Goal: Information Seeking & Learning: Check status

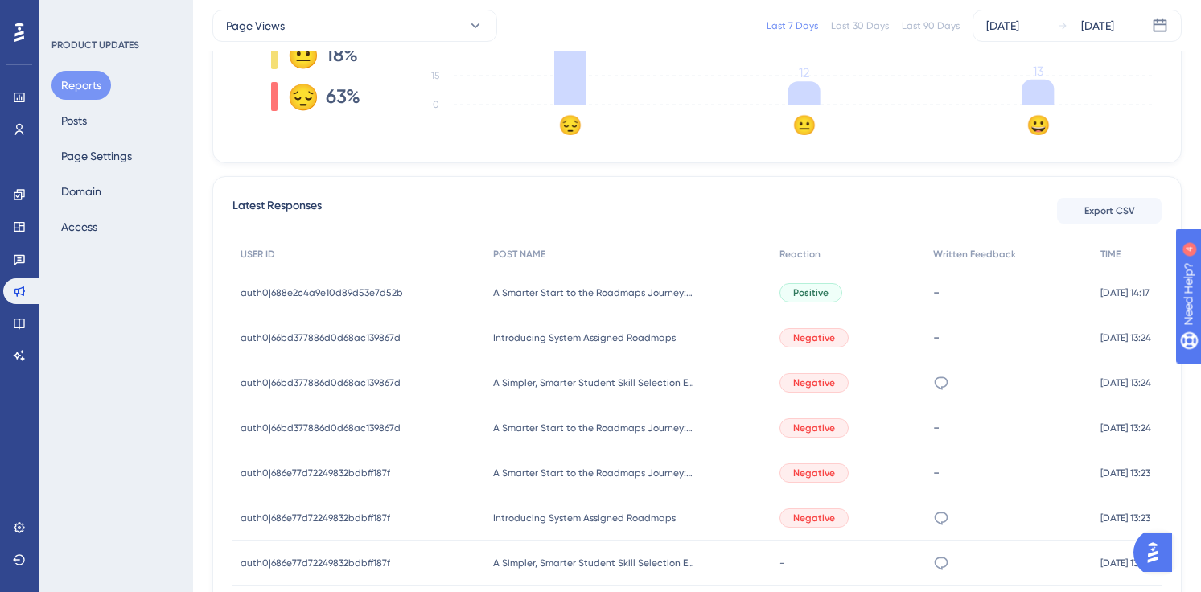
scroll to position [519, 0]
click at [933, 383] on icon at bounding box center [941, 382] width 16 height 16
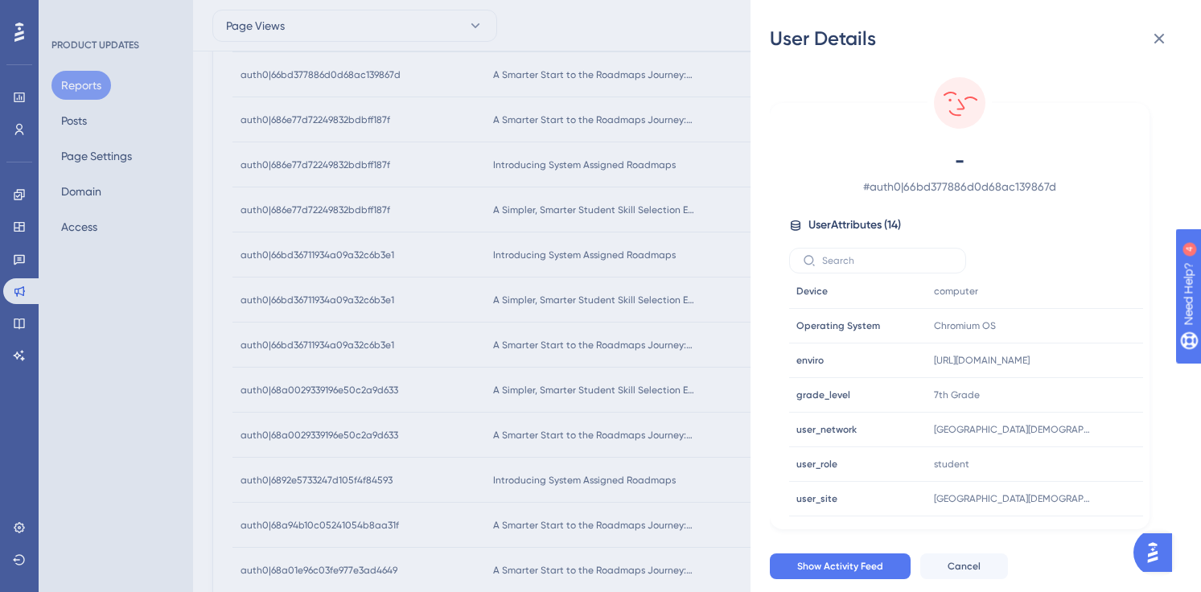
scroll to position [1039, 0]
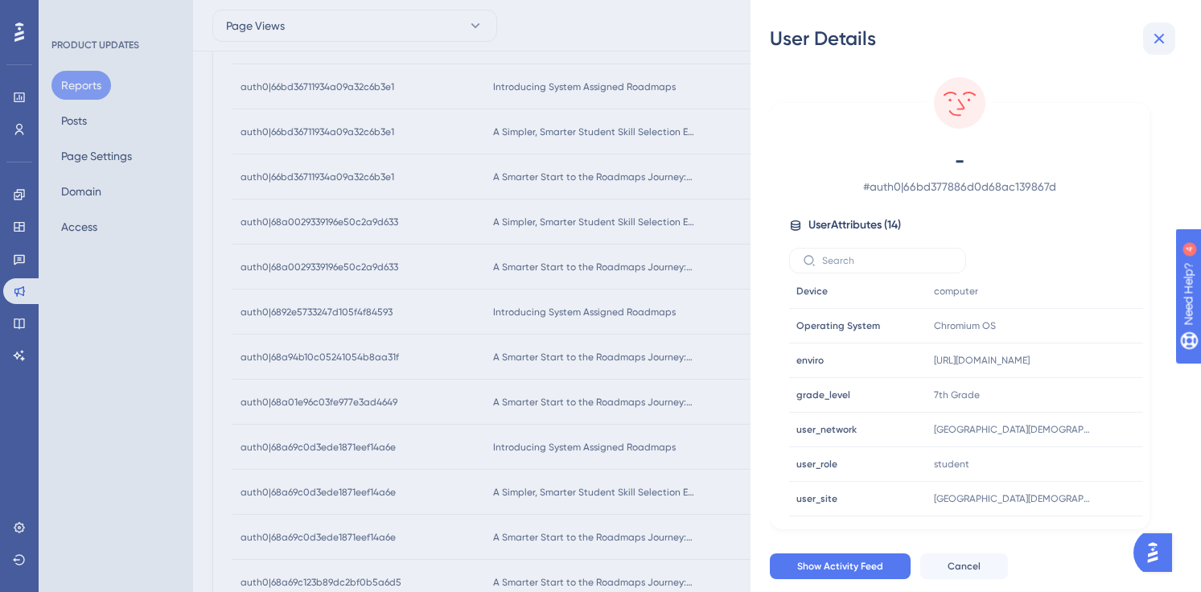
click at [1152, 39] on icon at bounding box center [1158, 38] width 19 height 19
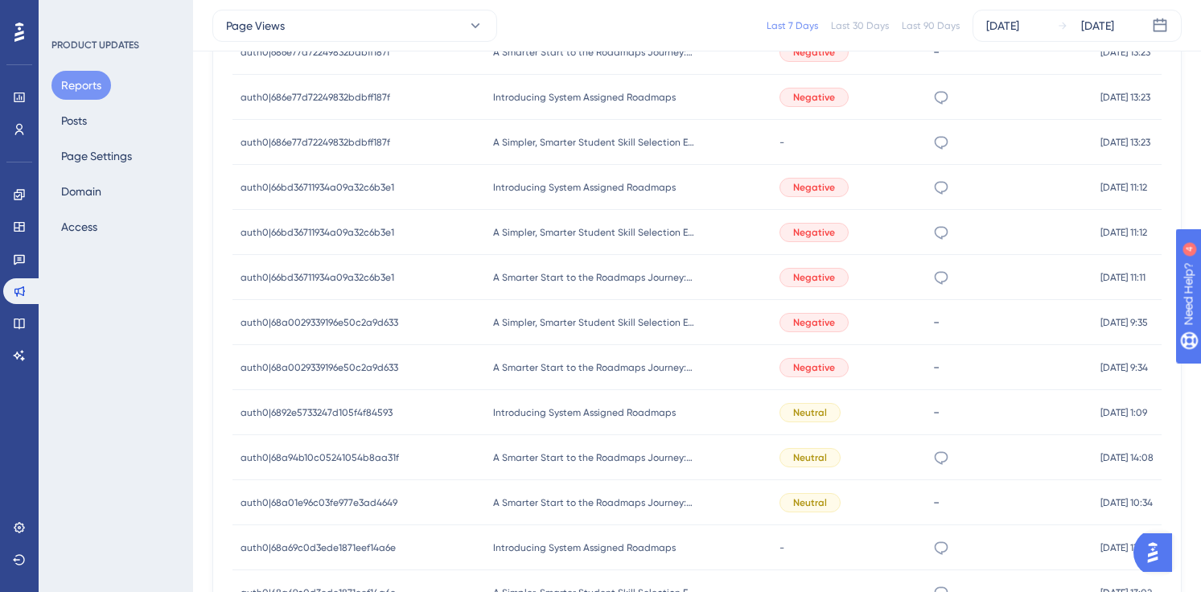
scroll to position [924, 0]
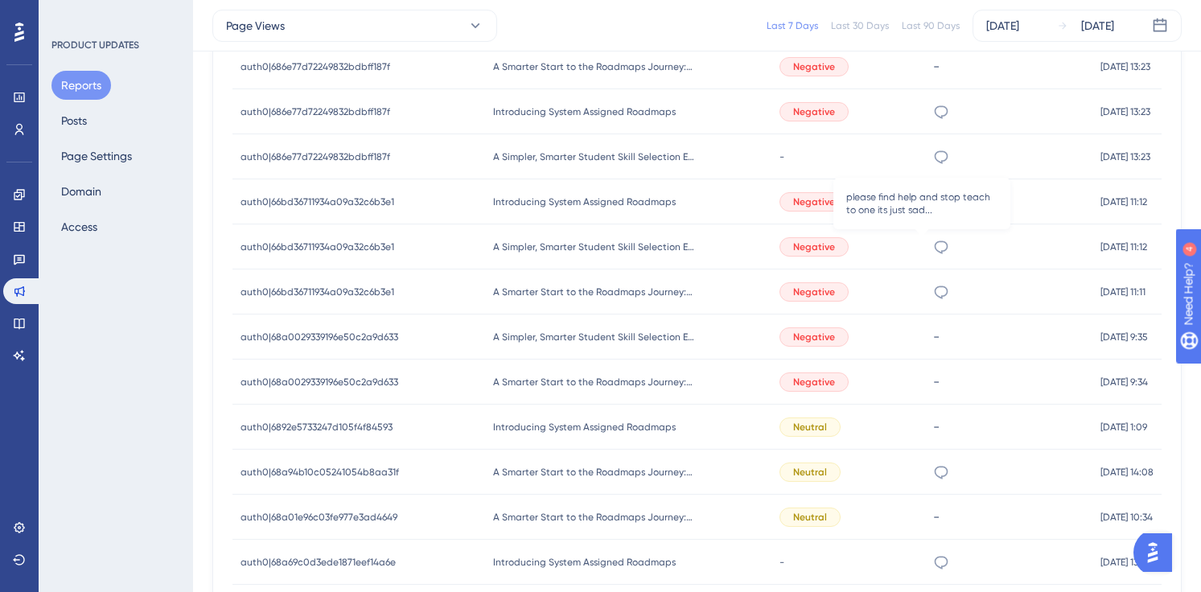
click at [933, 247] on icon at bounding box center [941, 247] width 16 height 16
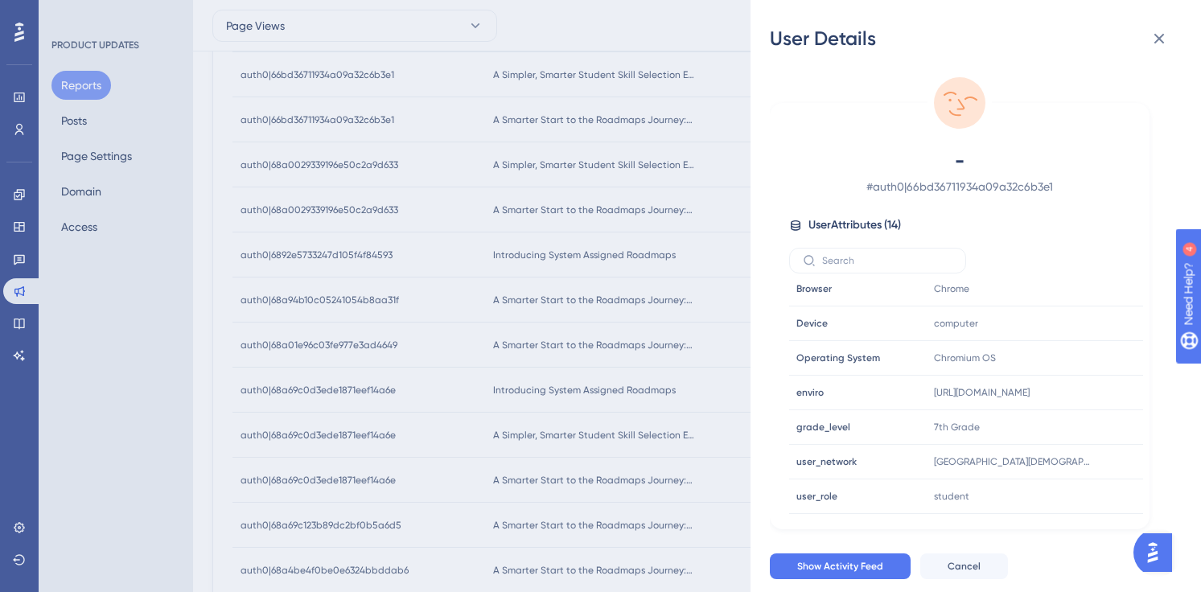
scroll to position [248, 0]
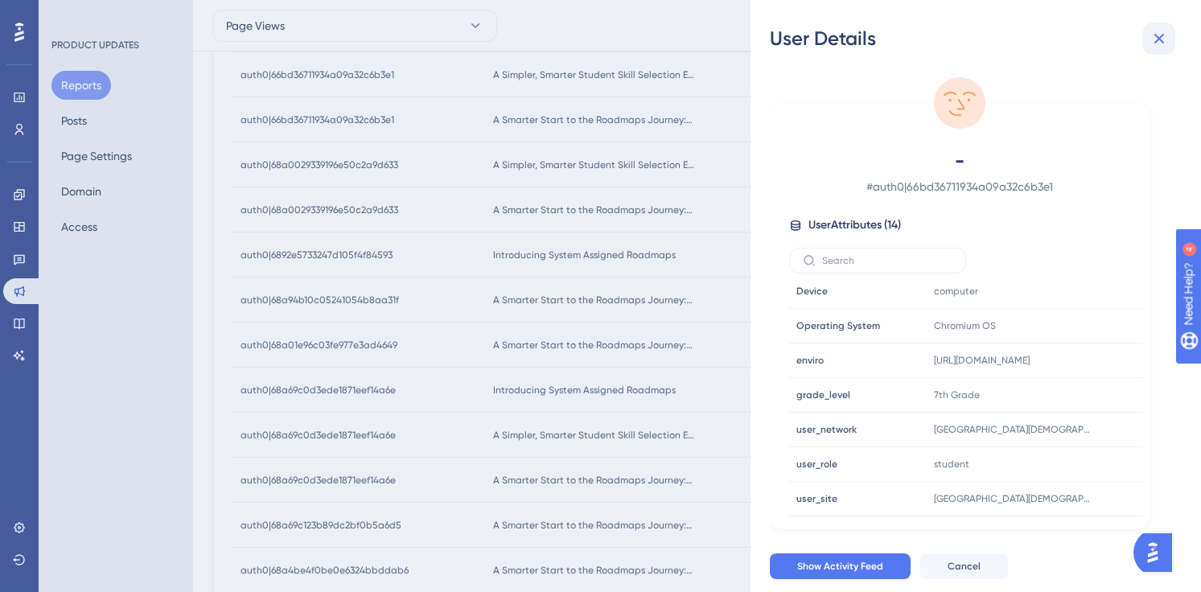
click at [1156, 39] on icon at bounding box center [1158, 38] width 19 height 19
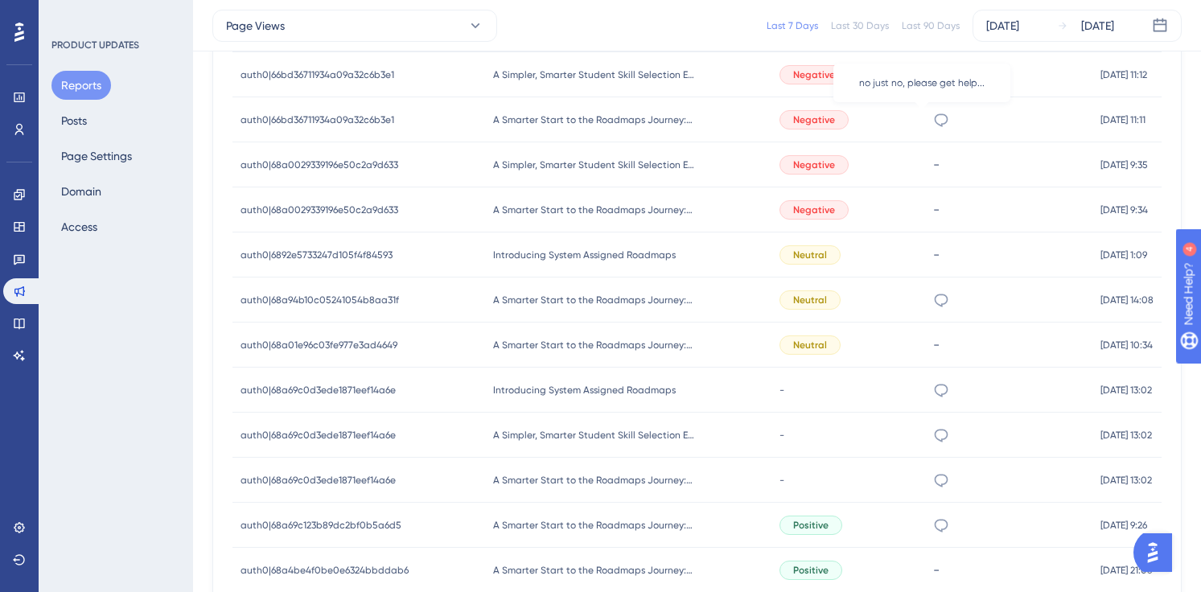
click at [933, 116] on icon at bounding box center [941, 120] width 16 height 16
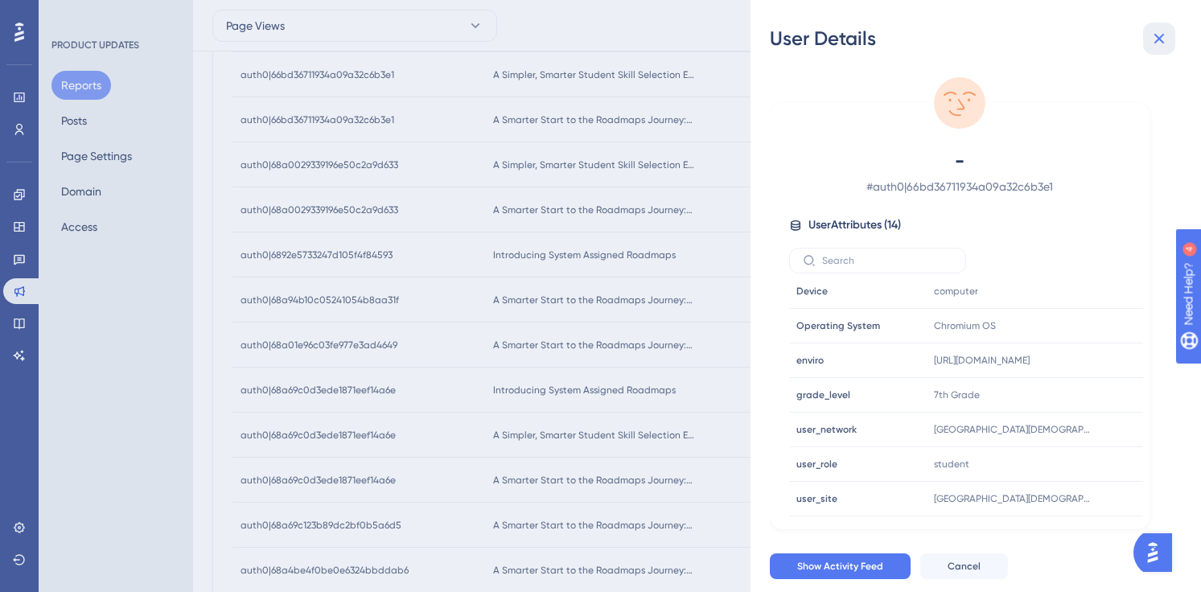
click at [1166, 37] on icon at bounding box center [1158, 38] width 19 height 19
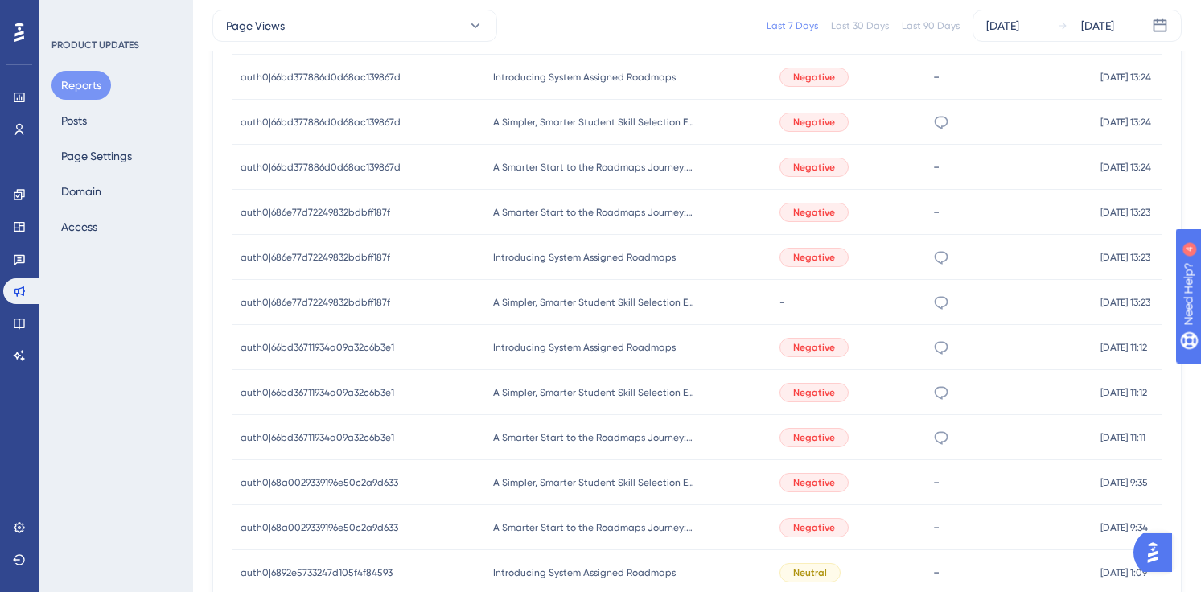
scroll to position [779, 0]
click at [799, 355] on div "Negative" at bounding box center [813, 346] width 69 height 19
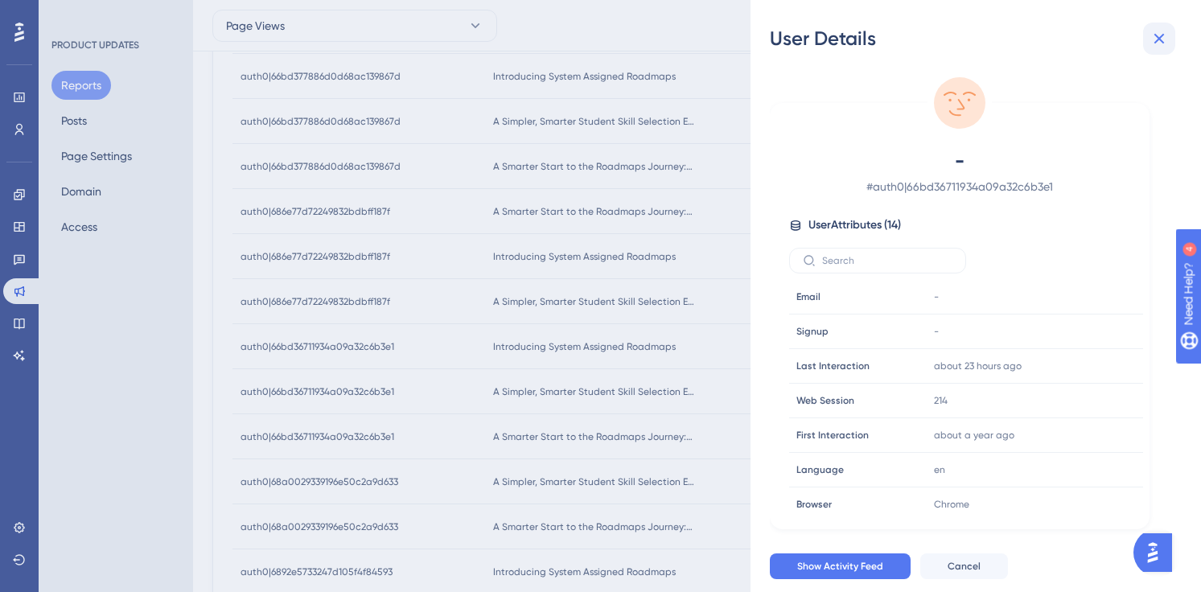
click at [1157, 35] on icon at bounding box center [1158, 38] width 19 height 19
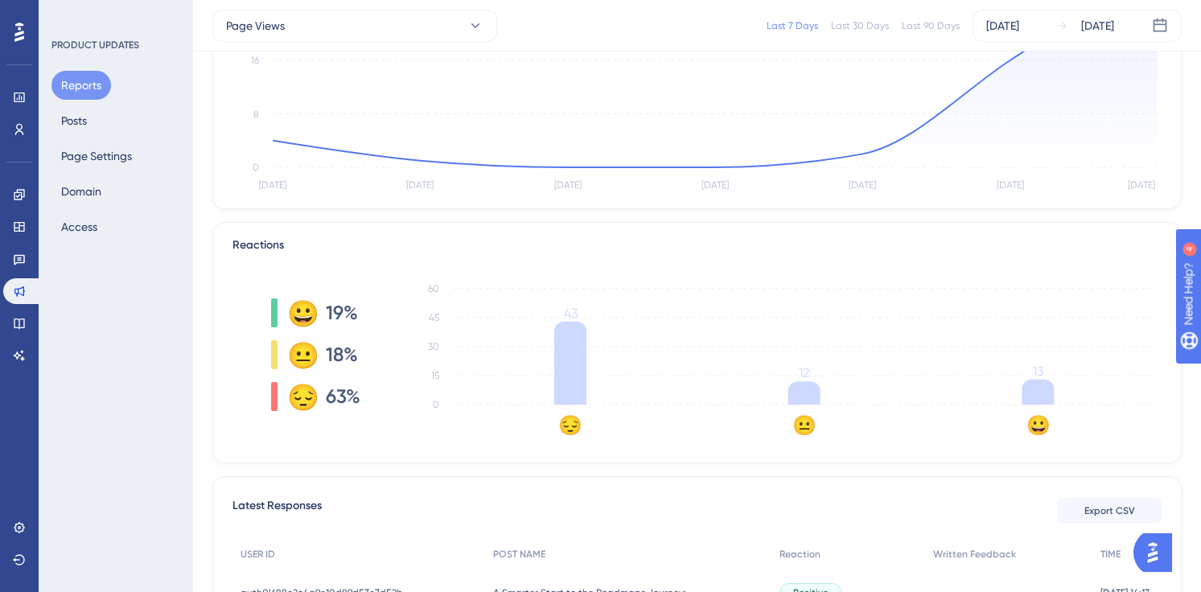
scroll to position [232, 0]
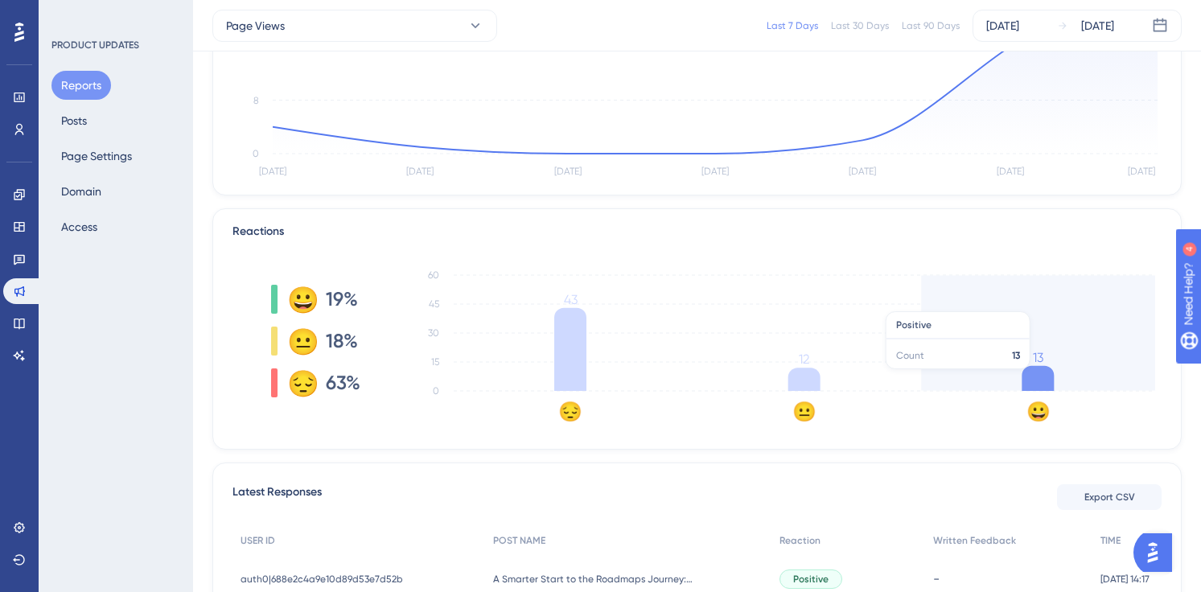
click at [1033, 377] on icon at bounding box center [1037, 378] width 32 height 25
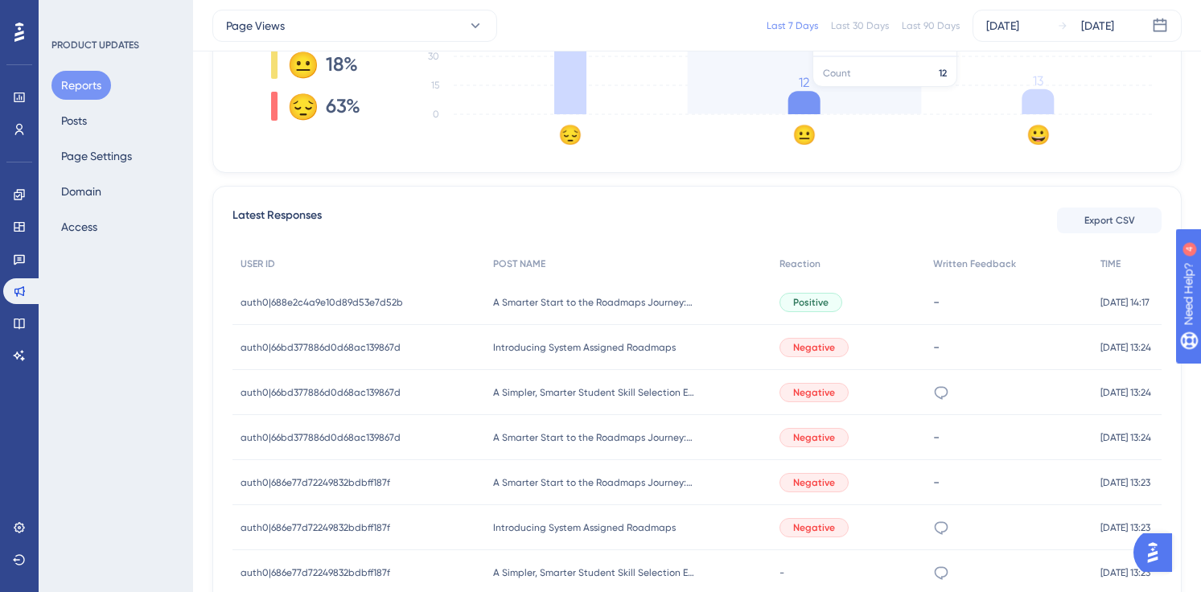
scroll to position [528, 0]
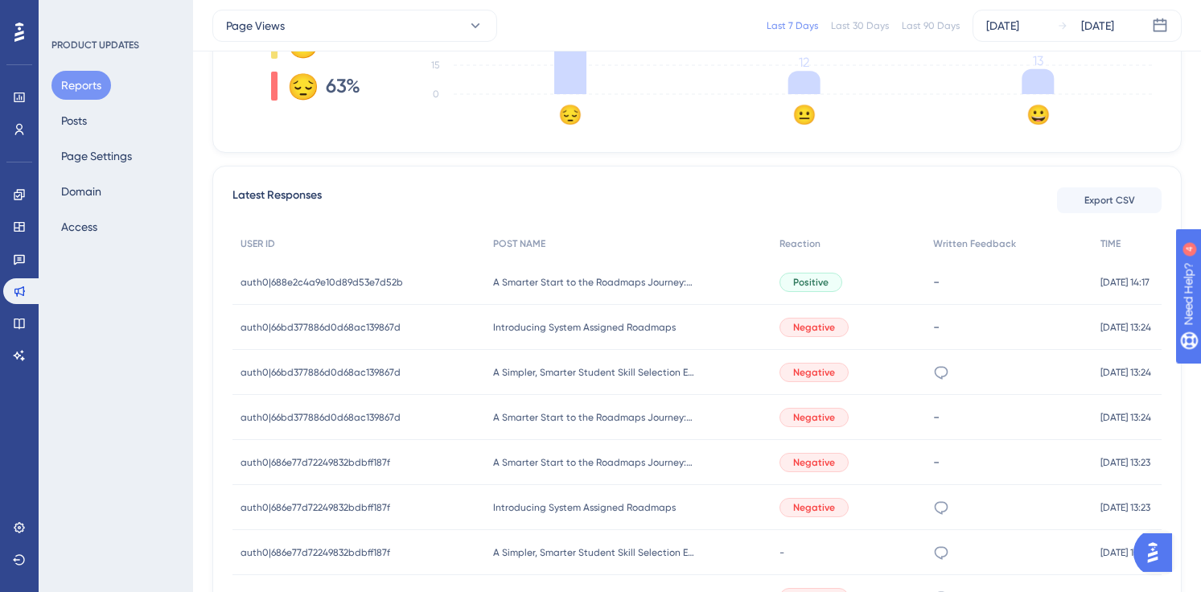
click at [1044, 109] on text "😀" at bounding box center [1038, 114] width 24 height 23
click at [1036, 88] on icon at bounding box center [1037, 81] width 32 height 25
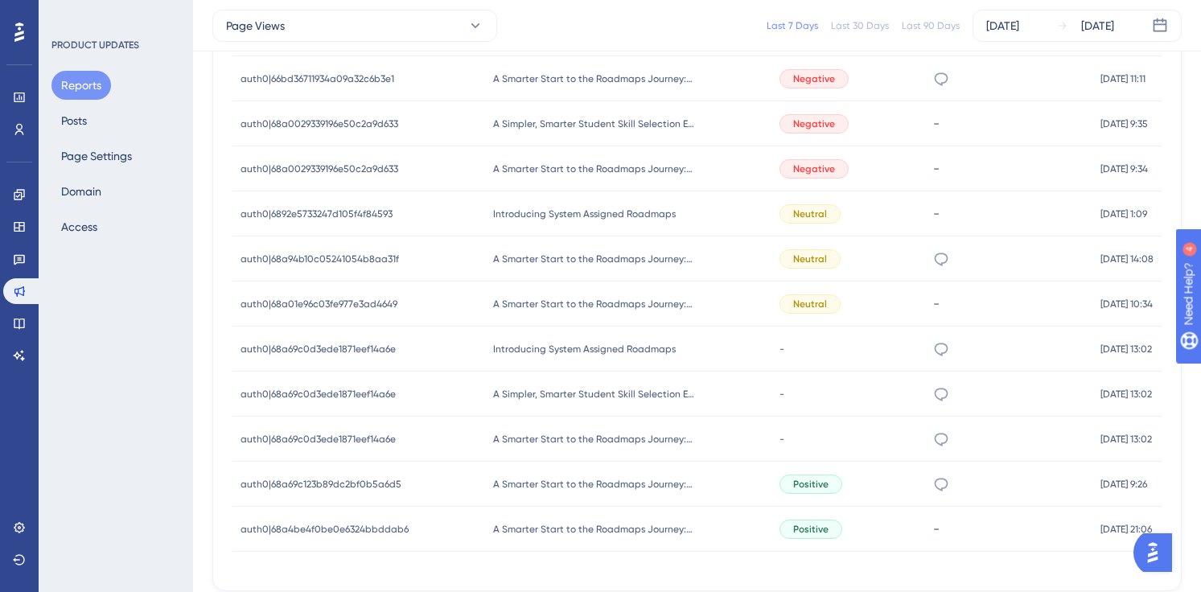
scroll to position [1188, 0]
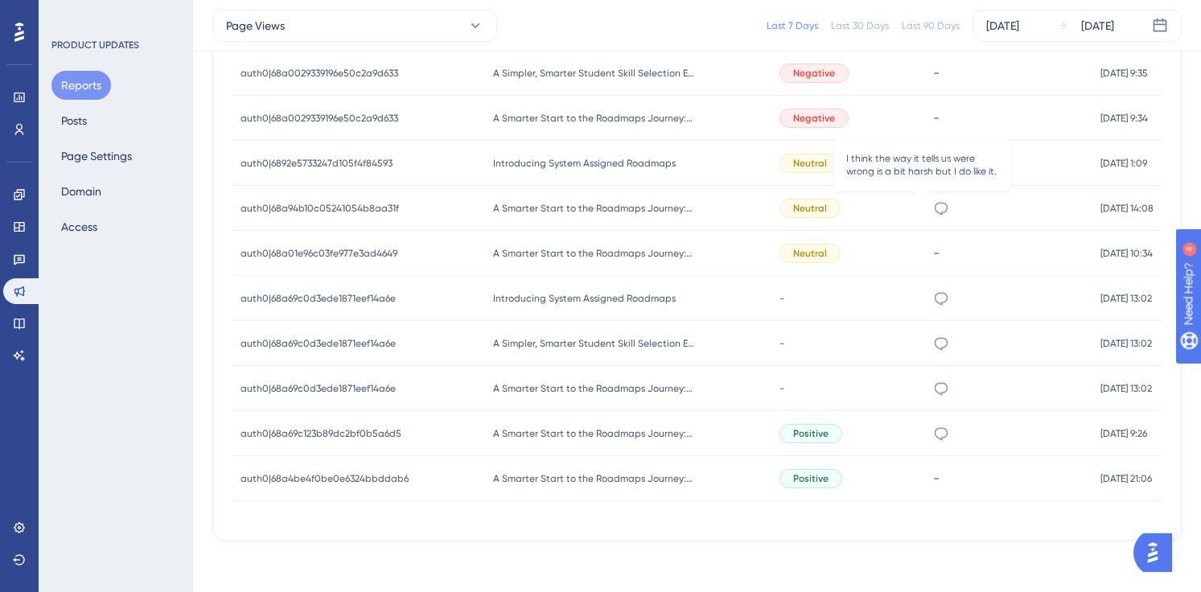
click at [933, 210] on icon at bounding box center [941, 208] width 16 height 16
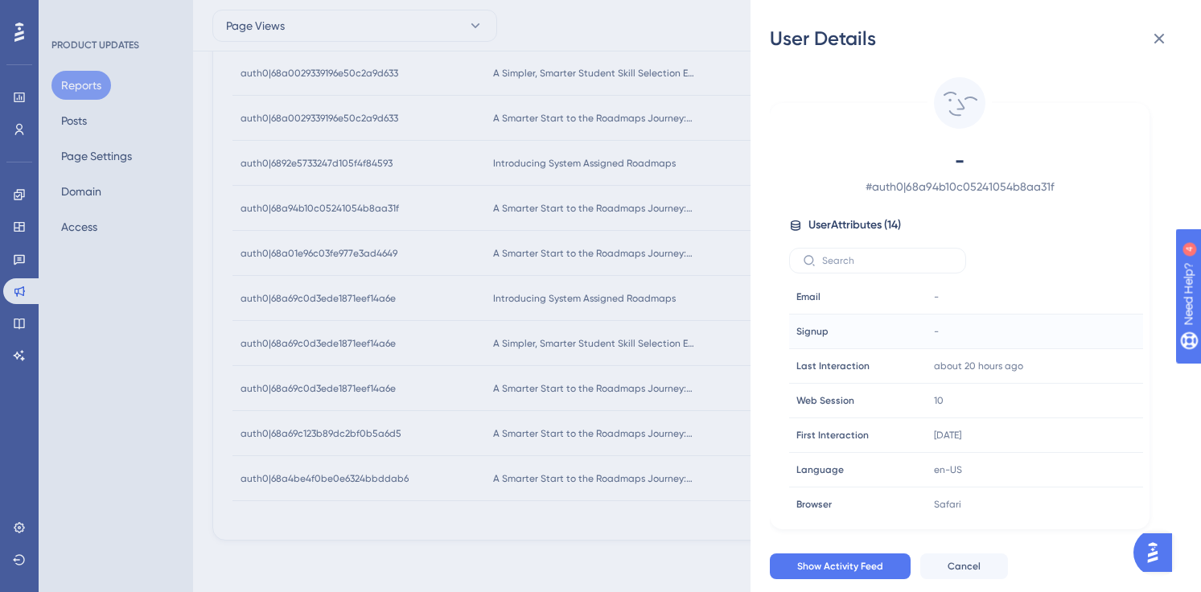
scroll to position [248, 0]
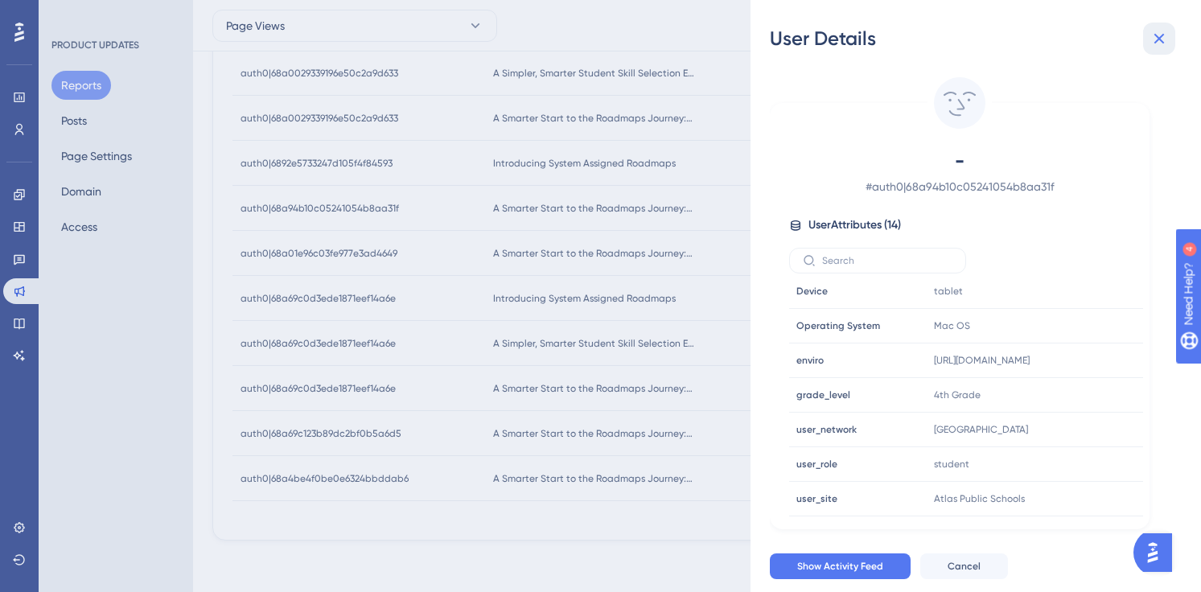
click at [1166, 35] on icon at bounding box center [1158, 38] width 19 height 19
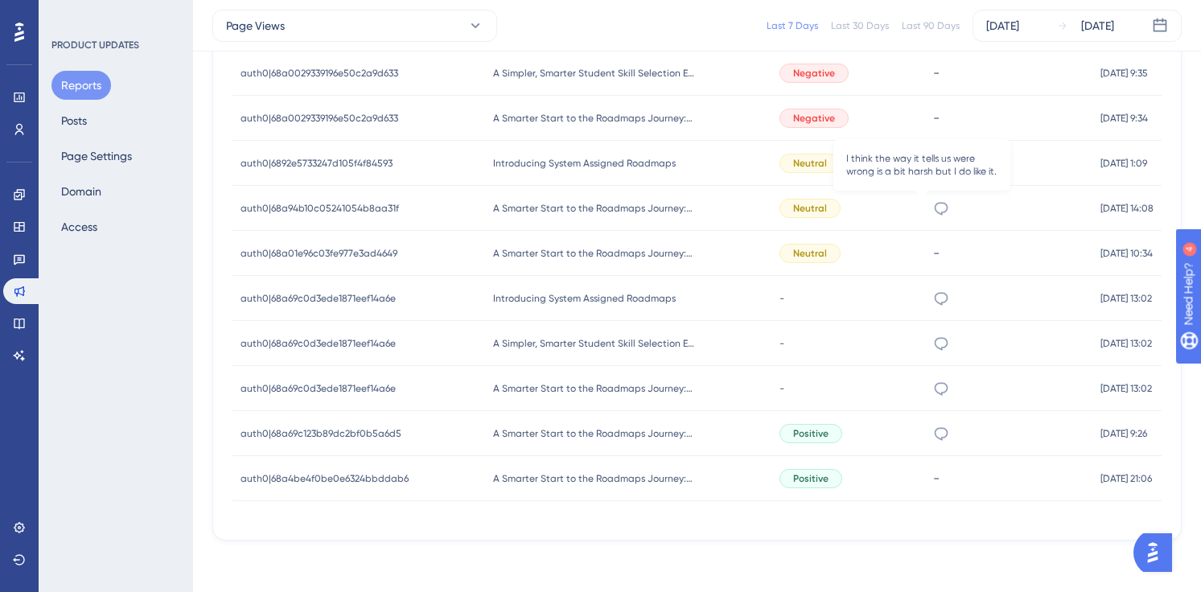
click at [933, 207] on icon at bounding box center [941, 208] width 16 height 16
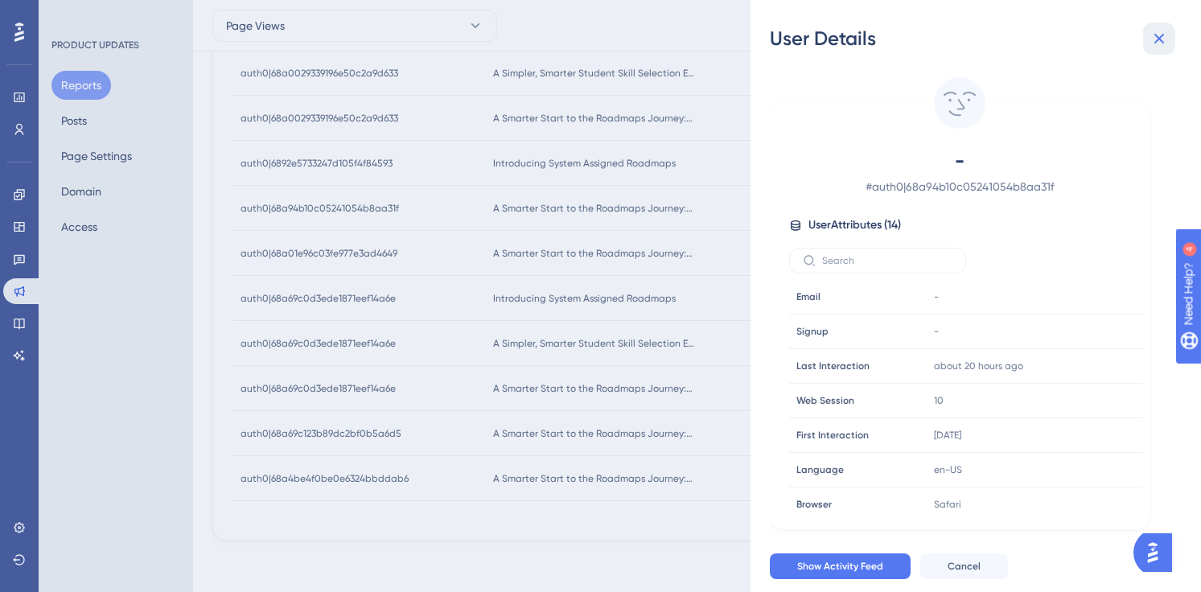
click at [1164, 42] on icon at bounding box center [1158, 38] width 19 height 19
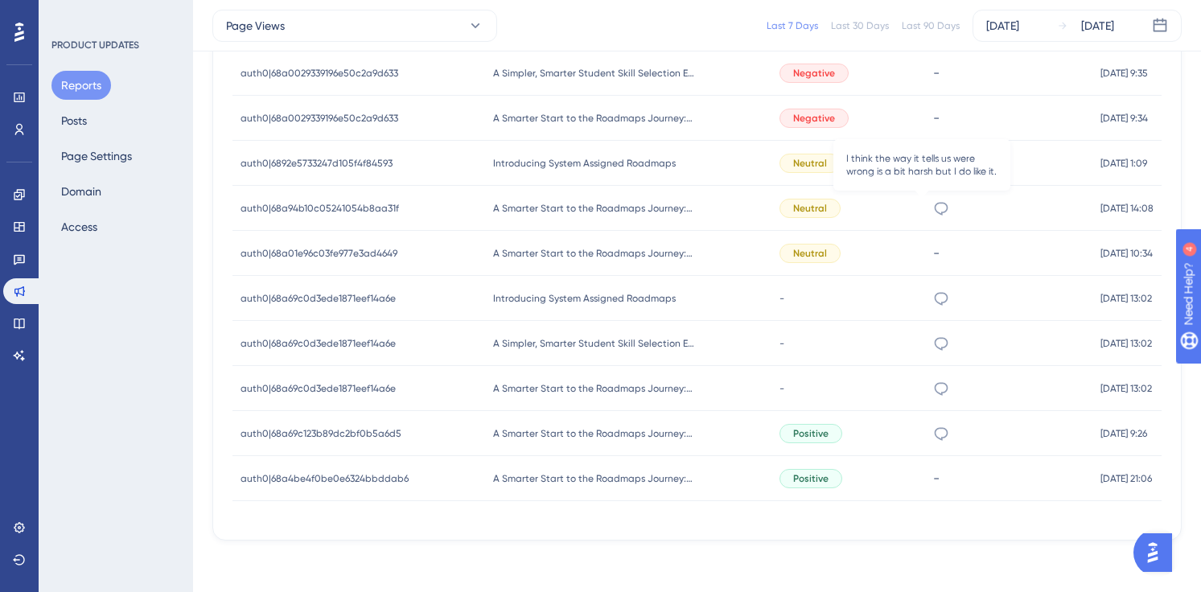
click at [934, 212] on icon at bounding box center [941, 208] width 14 height 13
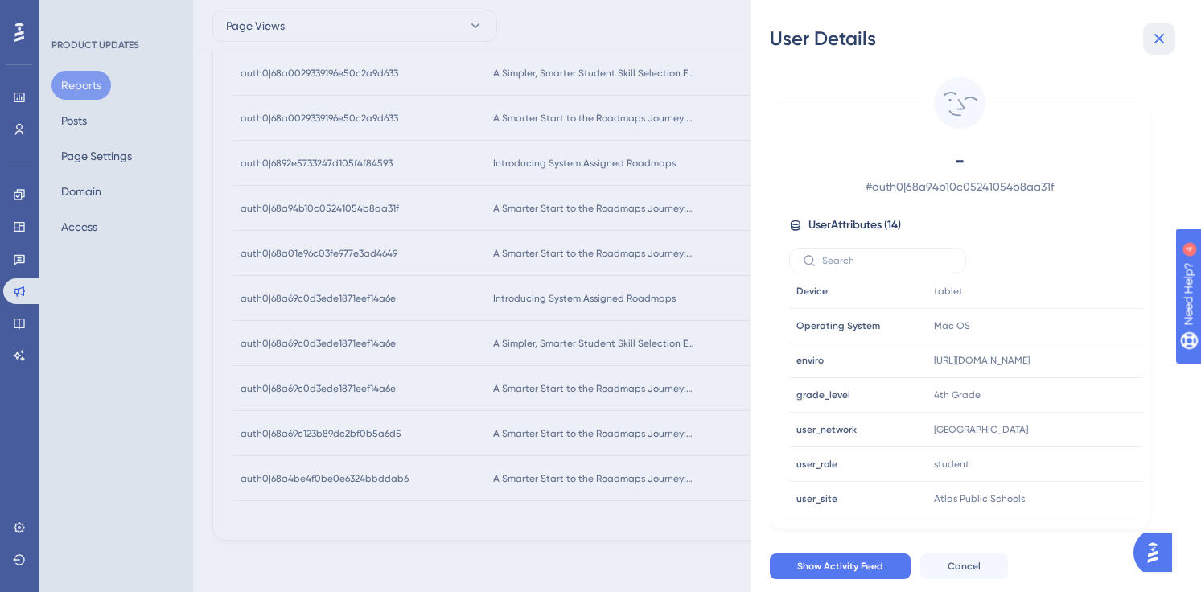
click at [1161, 44] on icon at bounding box center [1158, 38] width 19 height 19
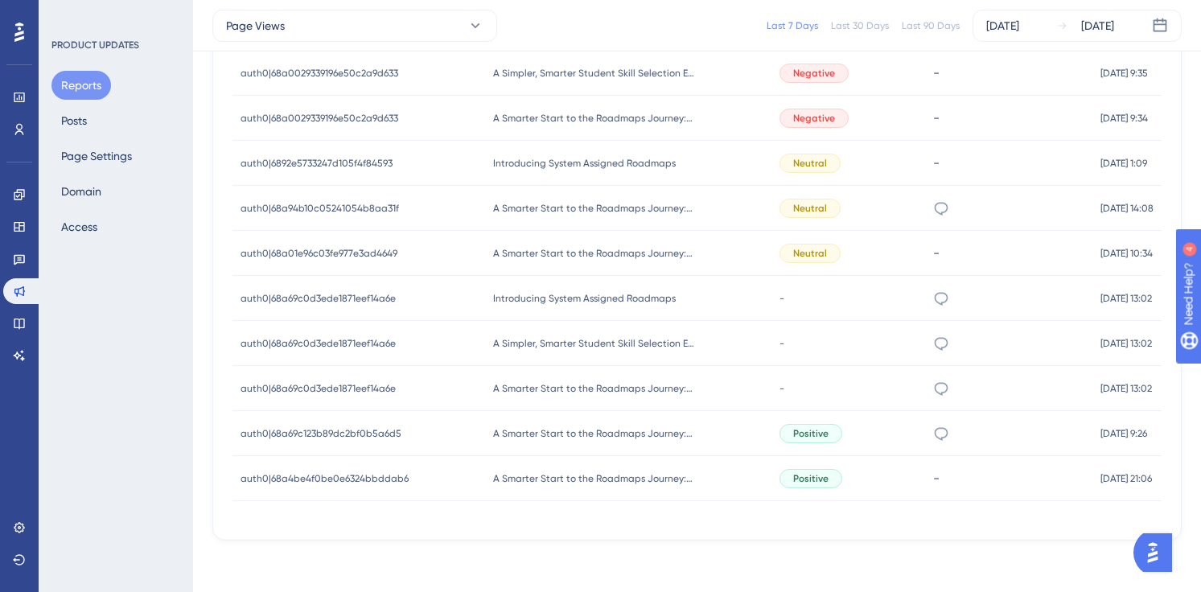
click at [802, 170] on div "Neutral" at bounding box center [809, 163] width 61 height 19
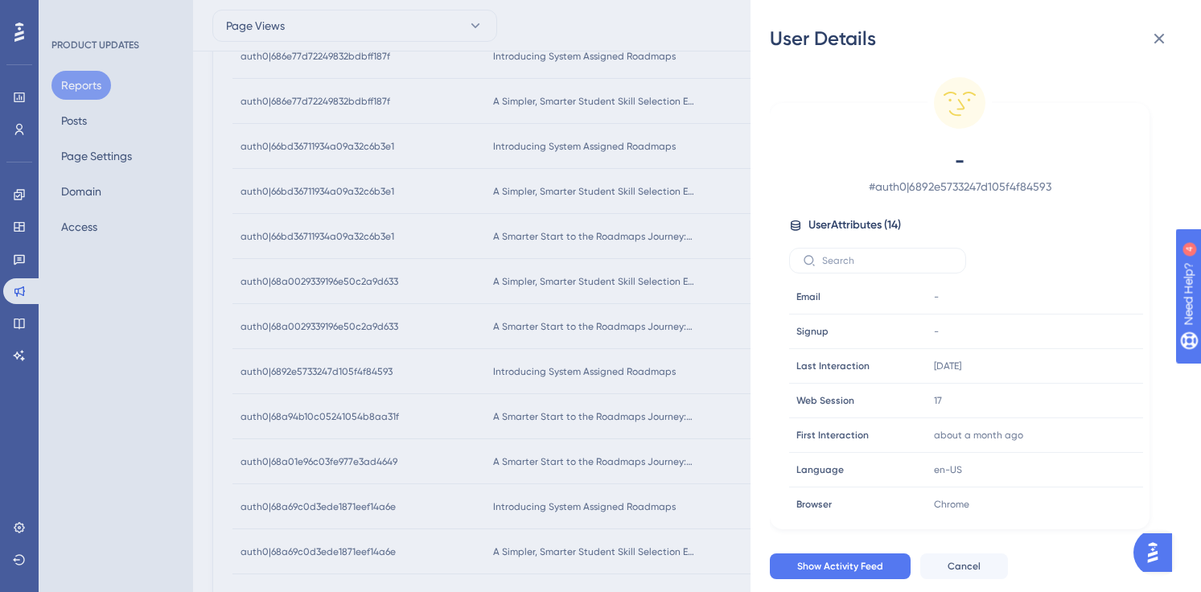
click at [692, 121] on div "User Details - # auth0|6892e5733247d105f4f84593 User Attributes ( 14 ) Email Em…" at bounding box center [600, 296] width 1201 height 592
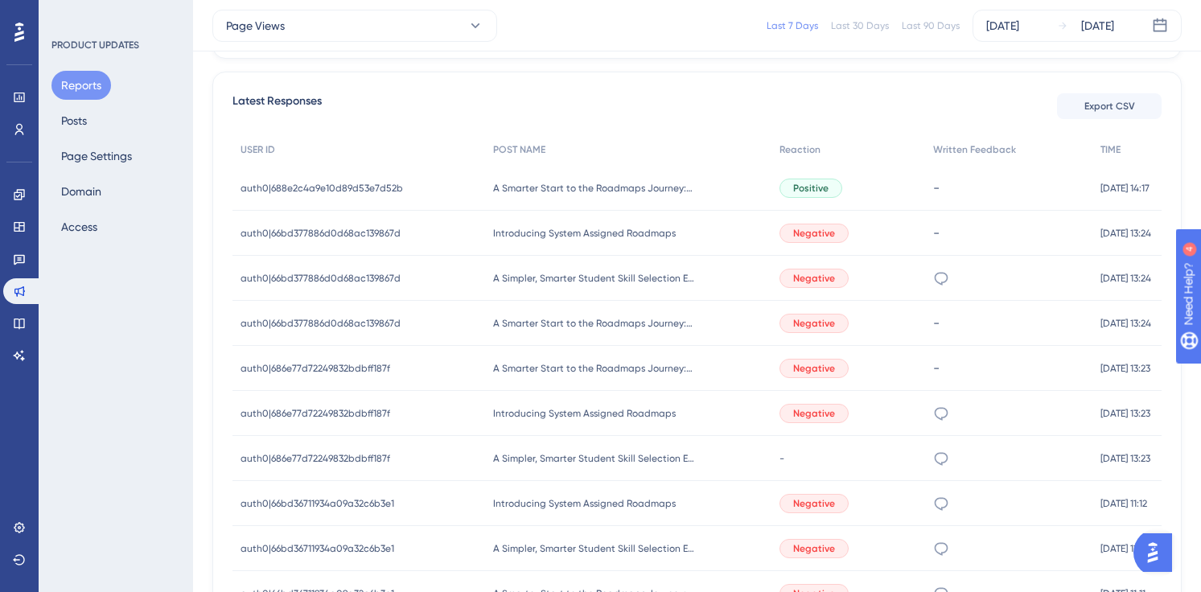
scroll to position [546, 0]
